Goal: Task Accomplishment & Management: Use online tool/utility

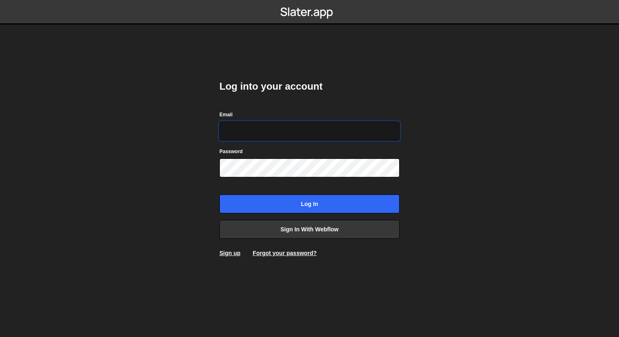
type input "[EMAIL_ADDRESS][DOMAIN_NAME]"
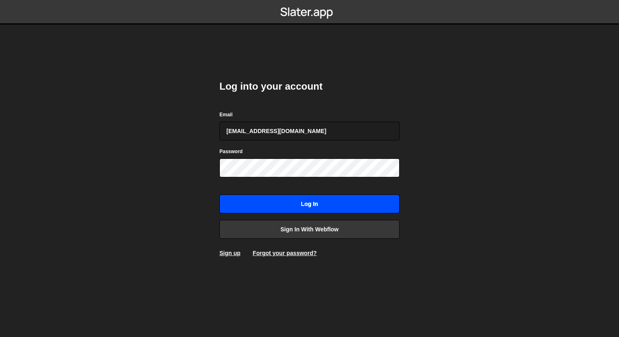
click at [292, 195] on input "Log in" at bounding box center [310, 204] width 180 height 19
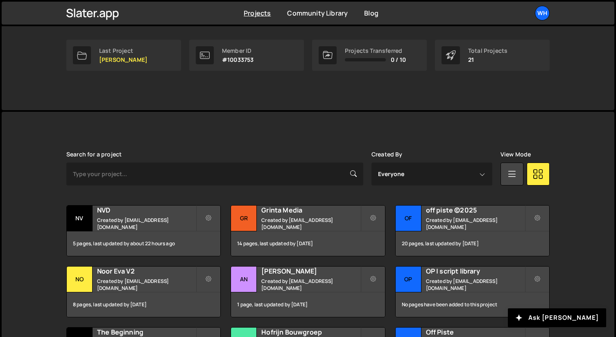
scroll to position [191, 0]
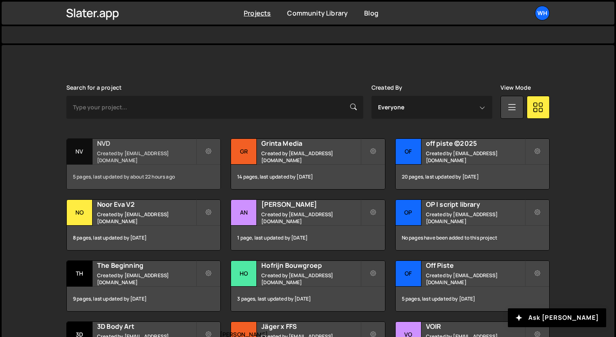
click at [140, 148] on h2 "NVD" at bounding box center [146, 143] width 99 height 9
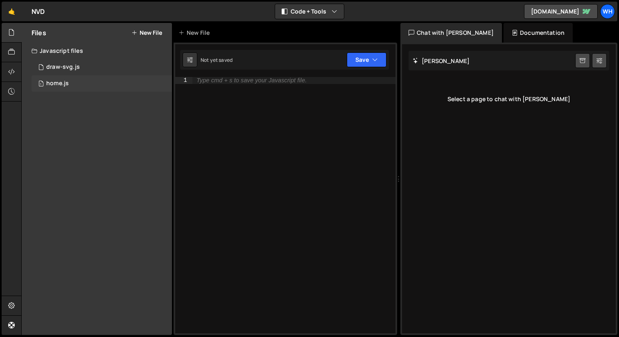
click at [82, 82] on div "1 home.js 0" at bounding box center [102, 83] width 140 height 16
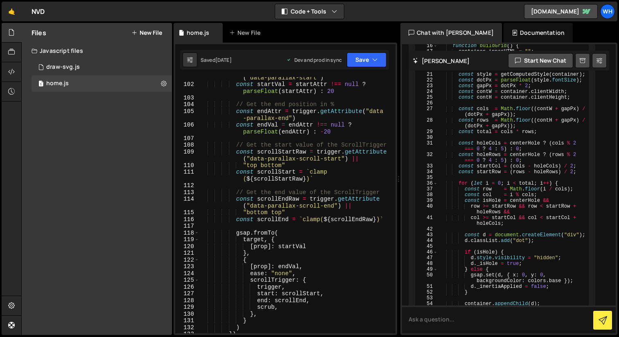
scroll to position [1044, 0]
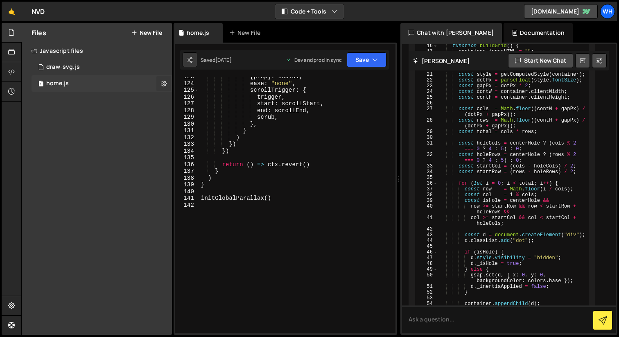
click at [165, 84] on icon at bounding box center [164, 83] width 6 height 8
type input "home"
radio input "true"
checkbox input "true"
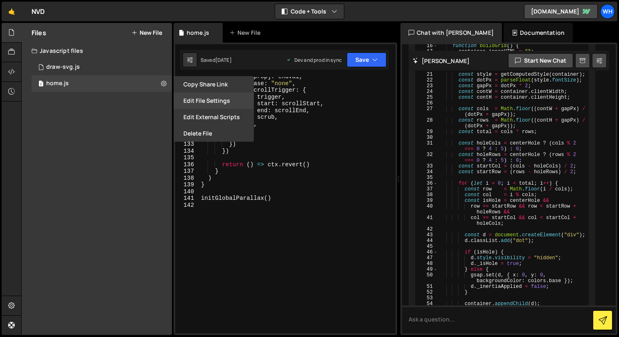
click at [203, 104] on button "Edit File Settings" at bounding box center [214, 101] width 80 height 16
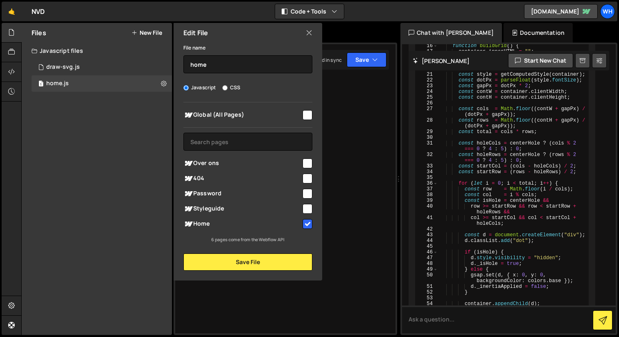
click at [307, 115] on input "checkbox" at bounding box center [308, 115] width 10 height 10
checkbox input "true"
click at [308, 220] on input "checkbox" at bounding box center [308, 224] width 10 height 10
checkbox input "false"
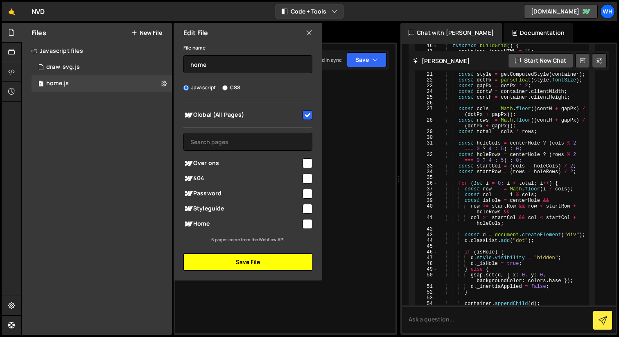
click at [265, 258] on button "Save File" at bounding box center [247, 262] width 129 height 17
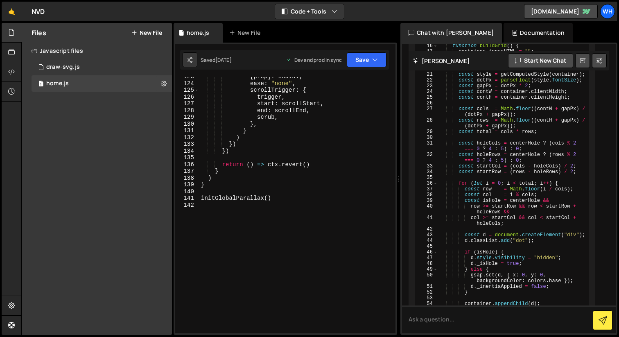
scroll to position [0, 0]
